Goal: Browse casually: Explore the website without a specific task or goal

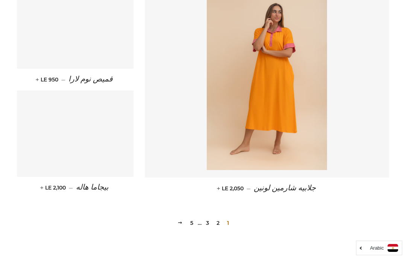
scroll to position [994, 0]
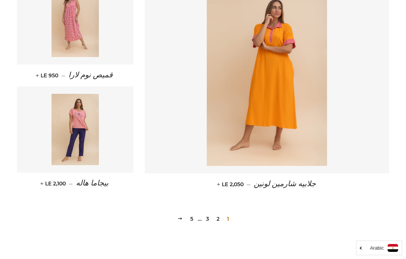
click at [74, 29] on img at bounding box center [76, 21] width 48 height 71
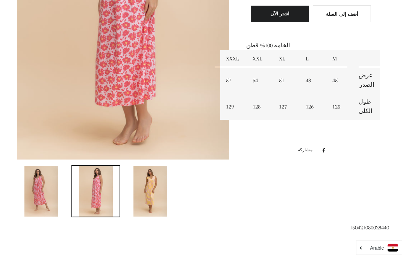
scroll to position [223, 0]
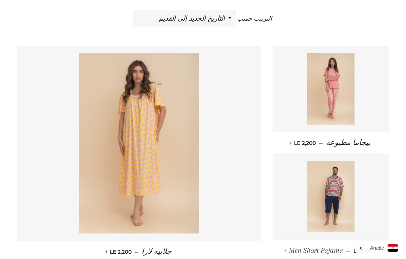
scroll to position [275, 0]
click at [225, 17] on select "ظهرت اكثر المبيعات أبجديا من الألف إلى الياء ابجديا من الياء الى الالف السعر ال…" at bounding box center [184, 18] width 103 height 17
select select "price-descending"
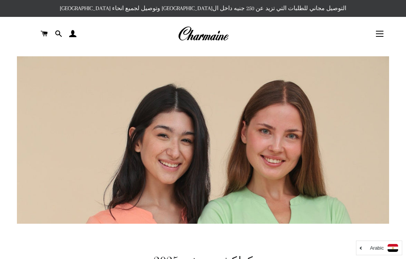
click at [202, 41] on img at bounding box center [203, 34] width 51 height 17
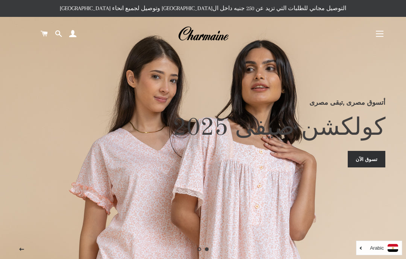
click at [206, 39] on img at bounding box center [203, 34] width 51 height 17
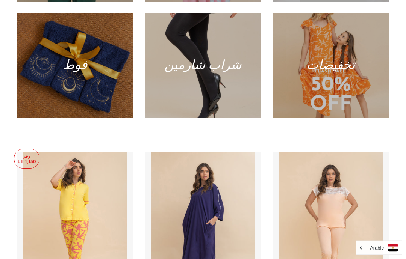
scroll to position [575, 0]
click at [339, 90] on div at bounding box center [331, 65] width 117 height 105
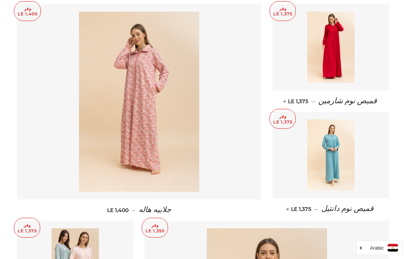
scroll to position [761, 0]
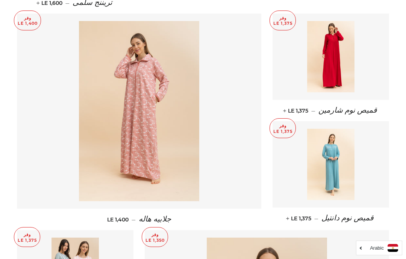
click at [332, 162] on img at bounding box center [331, 164] width 48 height 71
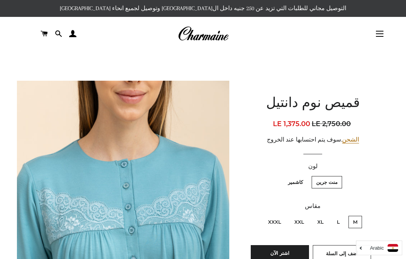
click at [205, 40] on img at bounding box center [203, 34] width 51 height 17
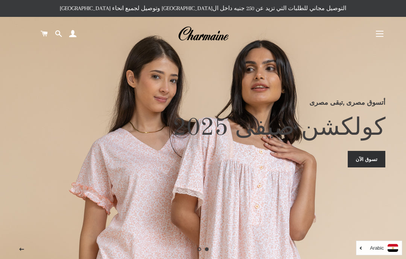
click at [380, 34] on span "button" at bounding box center [380, 33] width 8 height 1
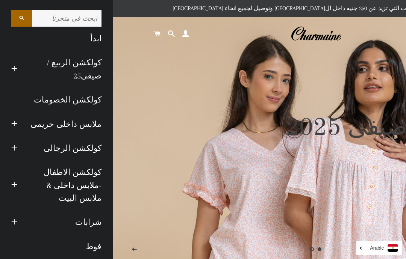
click at [80, 102] on link "كولكشن الخصومات" at bounding box center [57, 100] width 102 height 24
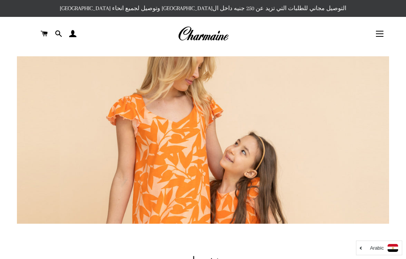
click at [377, 38] on button "التنقل في الموقع" at bounding box center [379, 33] width 19 height 19
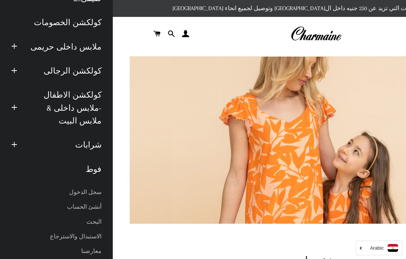
scroll to position [77, 0]
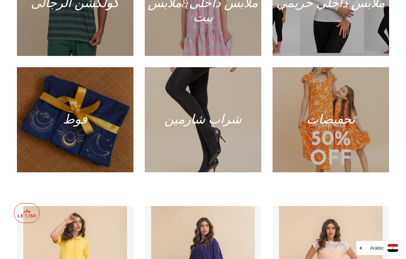
scroll to position [521, 0]
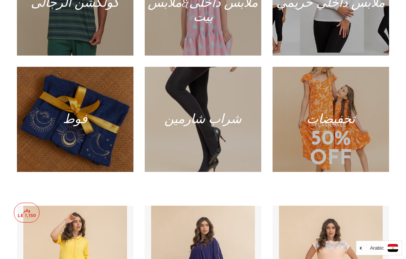
click at [335, 158] on div at bounding box center [331, 119] width 117 height 105
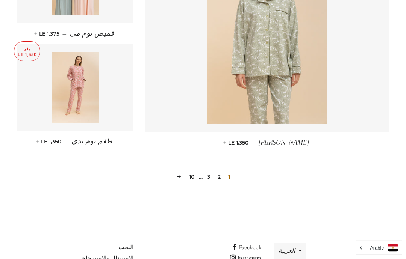
scroll to position [1057, 0]
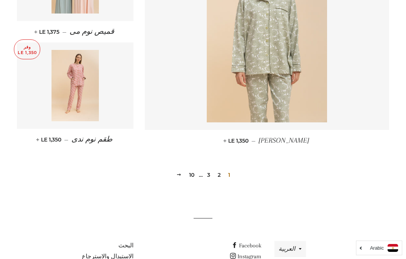
click at [298, 241] on button "العربية" at bounding box center [290, 249] width 32 height 16
click at [338, 153] on div "1 2 3 … 10 التالي" at bounding box center [203, 164] width 372 height 34
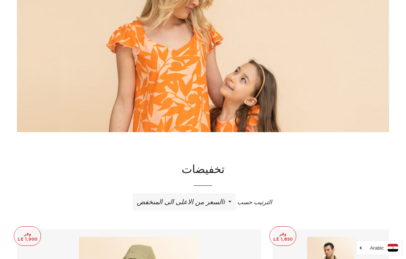
scroll to position [102, 0]
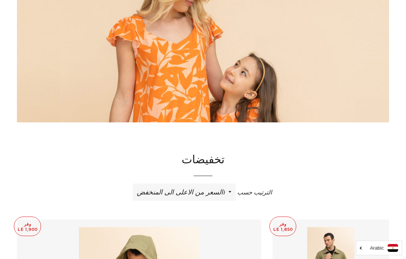
click at [222, 197] on select "ظهرت اكثر المبيعات أبجديا من الألف إلى الياء ابجديا من الياء الى الالف السعر ال…" at bounding box center [184, 192] width 103 height 17
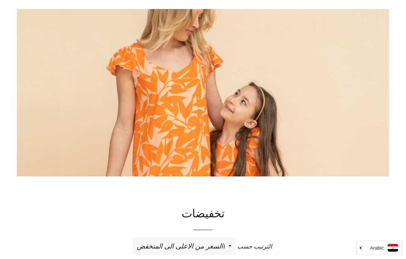
scroll to position [2, 0]
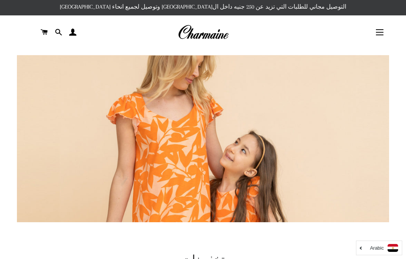
click at [381, 35] on button "التنقل في الموقع" at bounding box center [379, 32] width 19 height 19
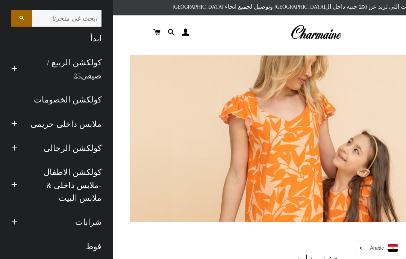
click at [82, 67] on link "كولكشن الربيع / صيفى25" at bounding box center [65, 69] width 84 height 37
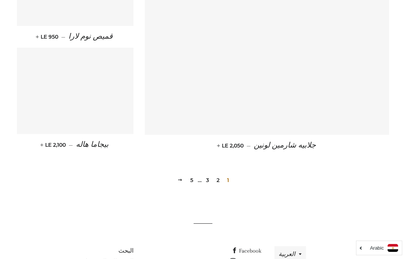
scroll to position [1049, 0]
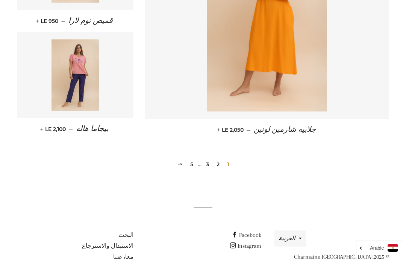
click at [80, 94] on img at bounding box center [76, 74] width 48 height 71
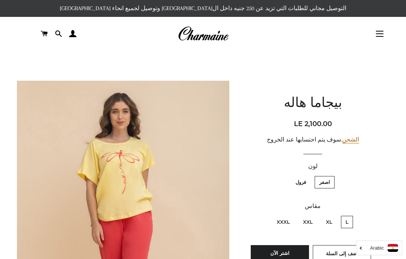
click at [208, 37] on img at bounding box center [203, 34] width 51 height 17
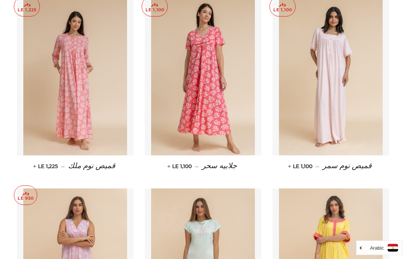
scroll to position [1671, 0]
click at [209, 105] on img at bounding box center [203, 78] width 104 height 156
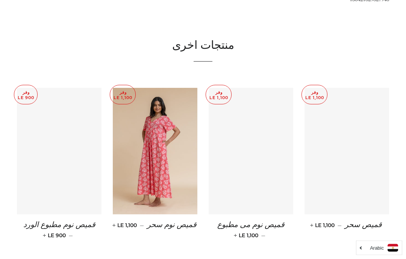
scroll to position [462, 0]
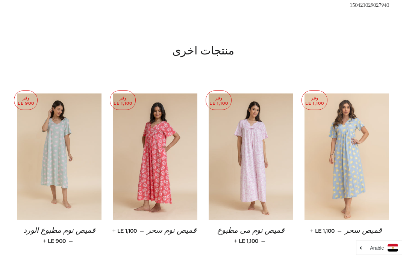
click at [204, 60] on div "منتجات اخرى" at bounding box center [203, 59] width 372 height 31
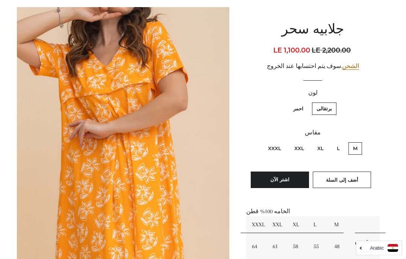
scroll to position [0, 0]
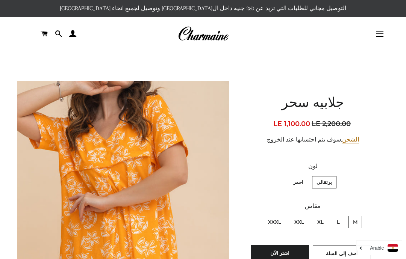
click at [382, 36] on button "التنقل في الموقع" at bounding box center [379, 33] width 19 height 19
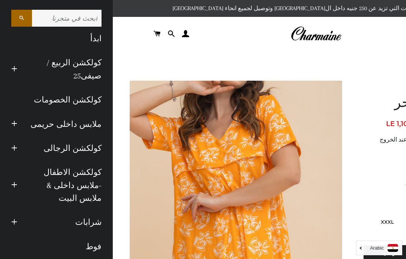
click at [83, 71] on link "كولكشن الربيع / صيفى25" at bounding box center [65, 69] width 84 height 37
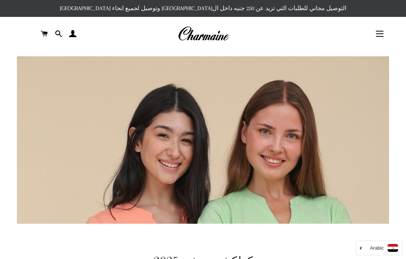
click at [381, 39] on button "التنقل في الموقع" at bounding box center [379, 33] width 19 height 19
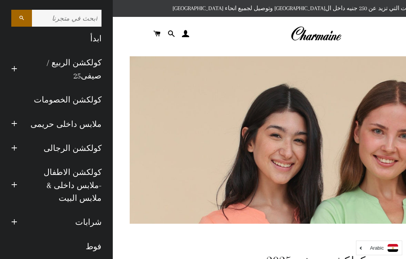
click at [77, 98] on link "كولكشن الخصومات" at bounding box center [57, 100] width 102 height 24
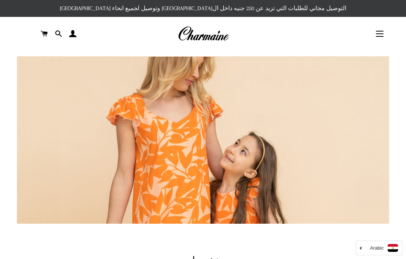
click at [381, 36] on button "التنقل في الموقع" at bounding box center [379, 33] width 19 height 19
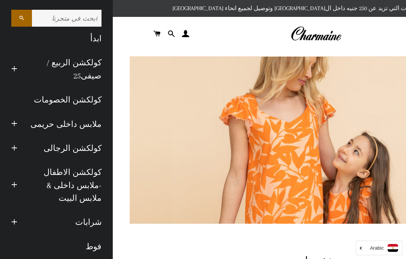
click at [79, 67] on link "كولكشن الربيع / صيفى25" at bounding box center [65, 69] width 84 height 37
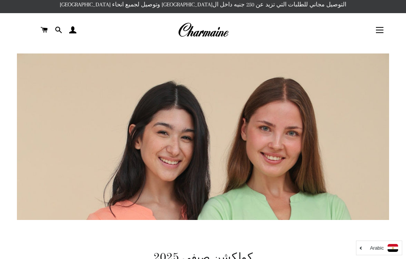
scroll to position [4, 0]
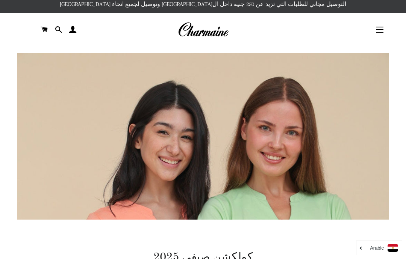
click at [379, 33] on span "button" at bounding box center [380, 32] width 8 height 1
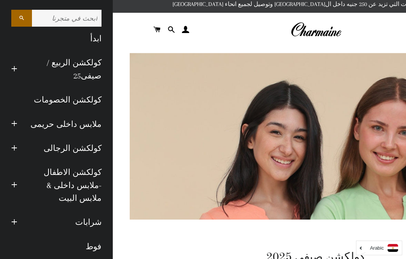
click at [42, 127] on link "ملابس داخلى حريمى" at bounding box center [65, 124] width 84 height 24
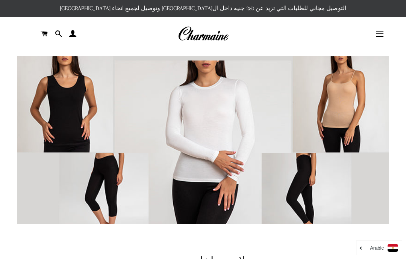
click at [382, 33] on button "التنقل في الموقع" at bounding box center [379, 33] width 19 height 19
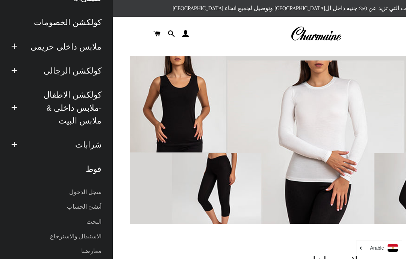
scroll to position [77, 0]
click at [94, 245] on link "معارضنا" at bounding box center [57, 252] width 102 height 15
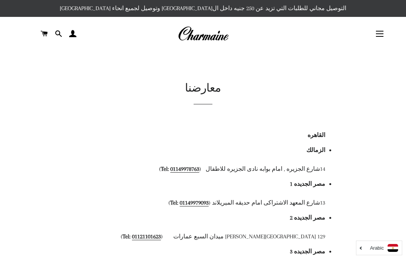
click at [208, 35] on img at bounding box center [203, 34] width 51 height 17
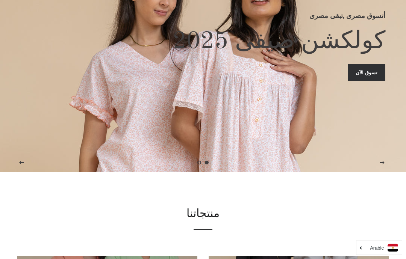
scroll to position [176, 0]
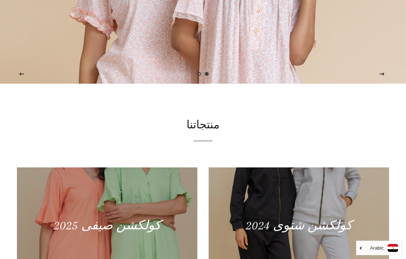
click at [117, 244] on div at bounding box center [107, 226] width 180 height 117
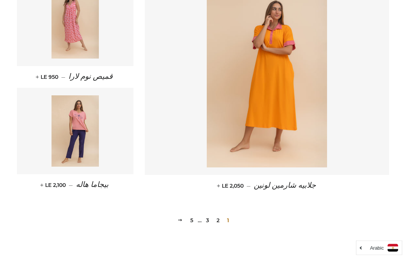
scroll to position [992, 0]
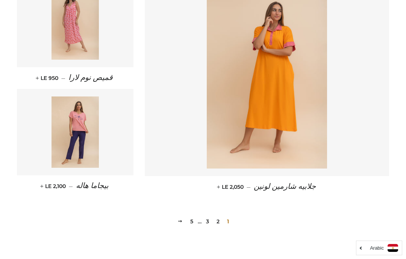
click at [78, 141] on img at bounding box center [76, 132] width 48 height 71
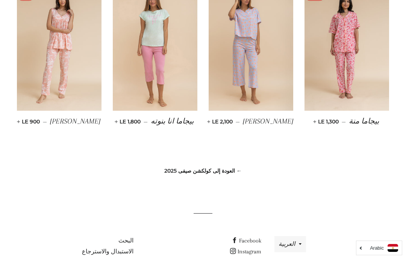
scroll to position [572, 0]
click at [212, 173] on link "← العودة إلى كولكشن صيفى 2025" at bounding box center [202, 171] width 77 height 7
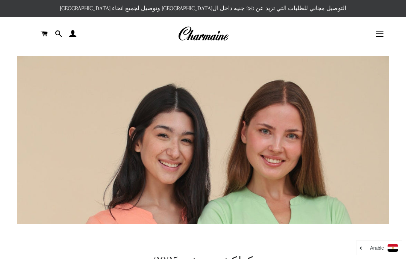
click at [381, 32] on span "button" at bounding box center [380, 31] width 8 height 1
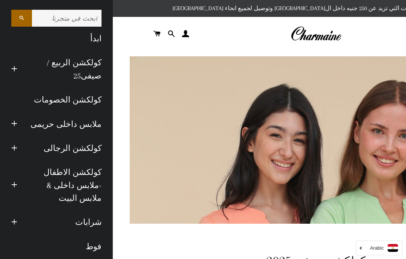
click at [79, 124] on link "ملابس داخلى حريمى" at bounding box center [65, 124] width 84 height 24
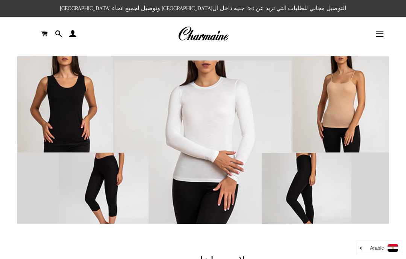
click at [200, 134] on img at bounding box center [203, 149] width 372 height 186
click at [195, 141] on img at bounding box center [203, 149] width 372 height 186
click at [182, 137] on img at bounding box center [203, 149] width 372 height 186
click at [381, 31] on button "التنقل في الموقع" at bounding box center [379, 33] width 19 height 19
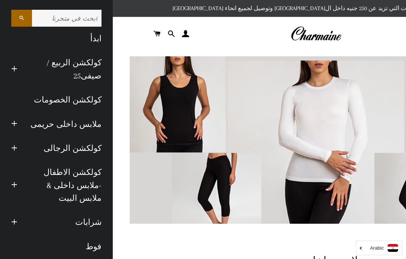
click at [82, 65] on link "كولكشن الربيع / صيفى25" at bounding box center [65, 69] width 84 height 37
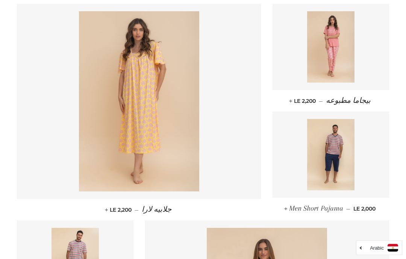
scroll to position [300, 0]
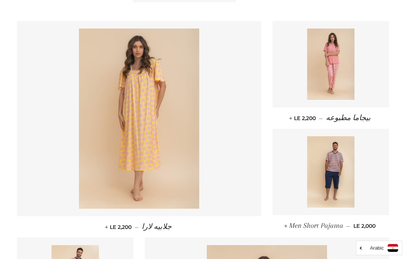
click at [170, 186] on img at bounding box center [139, 119] width 120 height 180
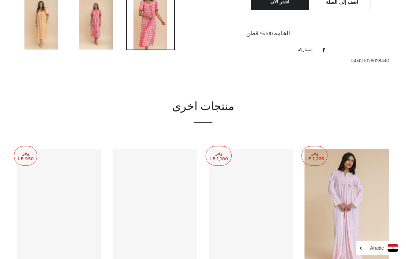
scroll to position [405, 0]
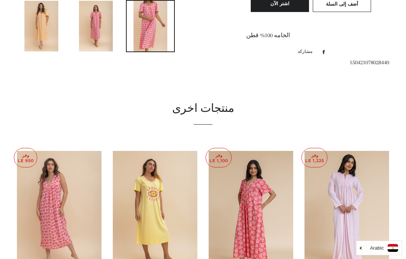
click at [199, 103] on h2 "منتجات اخرى" at bounding box center [203, 109] width 372 height 16
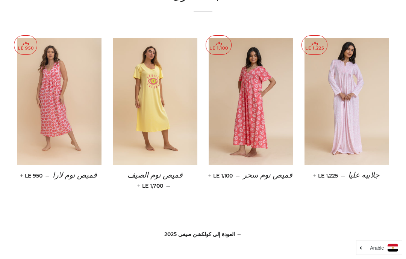
scroll to position [519, 0]
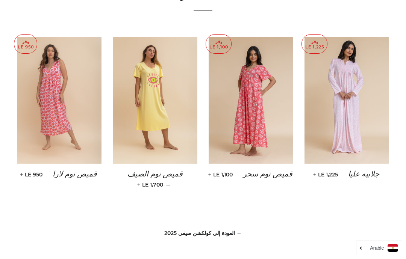
click at [195, 230] on link "← العودة إلى كولكشن صيفى 2025" at bounding box center [202, 233] width 77 height 7
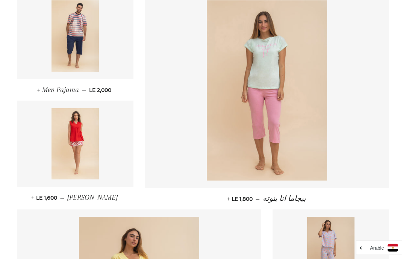
scroll to position [543, 0]
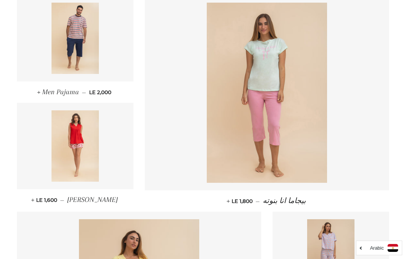
click at [277, 94] on img at bounding box center [267, 93] width 120 height 180
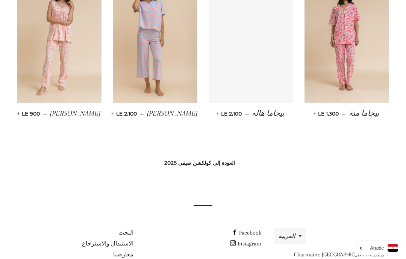
scroll to position [581, 0]
